Goal: Task Accomplishment & Management: Manage account settings

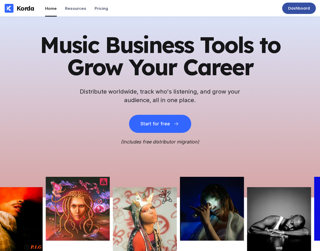
click at [294, 6] on div "Dashboard" at bounding box center [299, 8] width 22 height 5
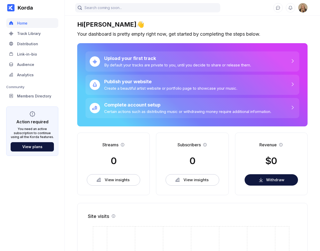
scroll to position [4, 0]
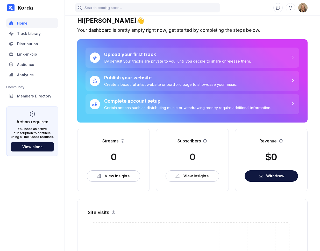
click at [303, 10] on img at bounding box center [302, 7] width 9 height 9
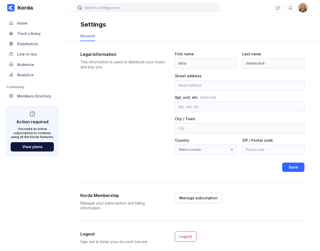
scroll to position [13, 0]
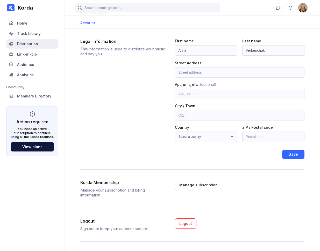
click at [45, 46] on div "Distribution" at bounding box center [32, 44] width 52 height 10
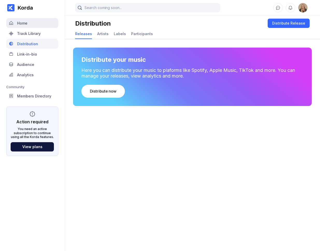
click at [35, 26] on div "Home" at bounding box center [32, 23] width 52 height 10
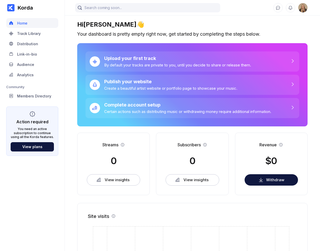
click at [303, 10] on img at bounding box center [302, 7] width 9 height 9
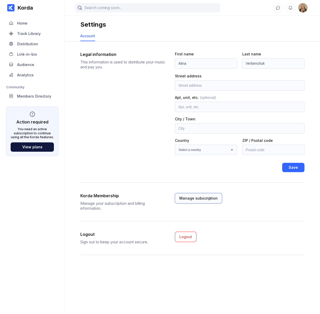
click at [192, 195] on button "Manage subscription" at bounding box center [198, 198] width 47 height 10
